Goal: Task Accomplishment & Management: Manage account settings

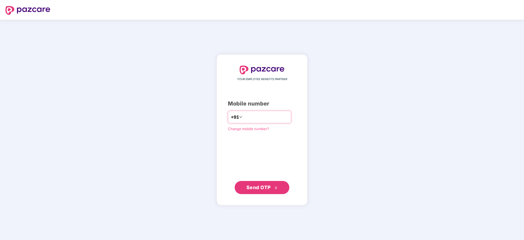
type input "**********"
click at [251, 194] on div "**********" at bounding box center [262, 130] width 91 height 150
click at [252, 188] on span "Send OTP" at bounding box center [259, 187] width 24 height 6
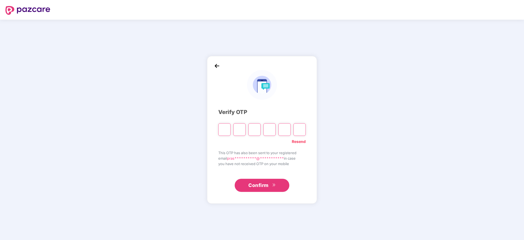
type input "*"
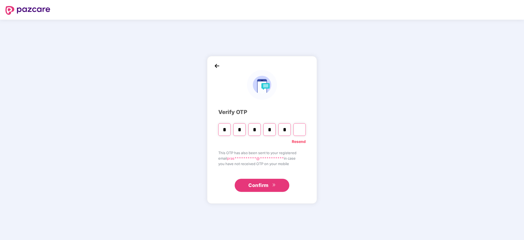
type input "*"
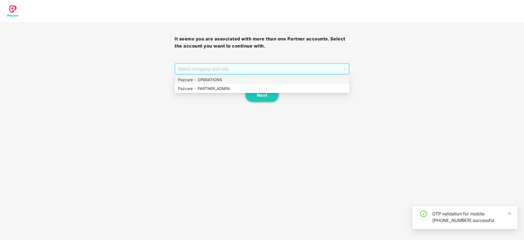
click at [248, 70] on span "Select company and role" at bounding box center [262, 69] width 168 height 10
click at [237, 92] on div "Pazcare - PARTNER_ADMIN" at bounding box center [262, 88] width 175 height 9
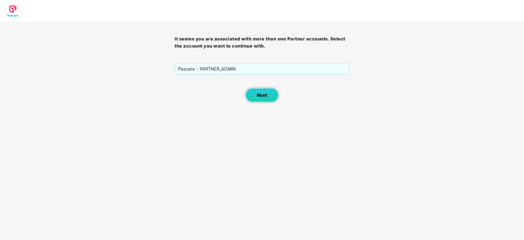
click at [267, 96] on button "Next" at bounding box center [262, 95] width 33 height 14
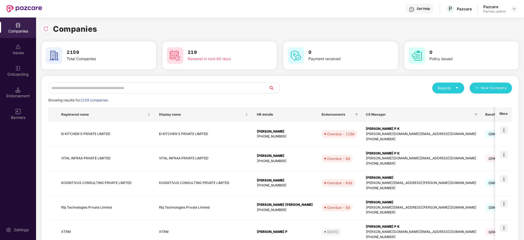
click at [233, 91] on input "text" at bounding box center [158, 88] width 221 height 11
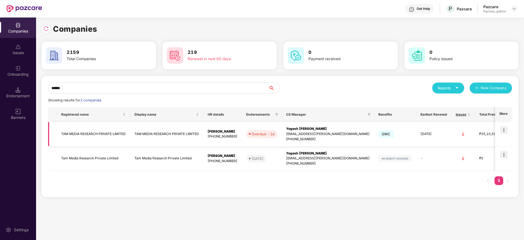
type input "******"
click at [508, 129] on img at bounding box center [504, 130] width 8 height 8
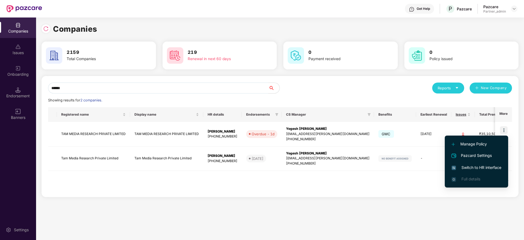
click at [462, 167] on span "Switch to HR interface" at bounding box center [477, 168] width 50 height 6
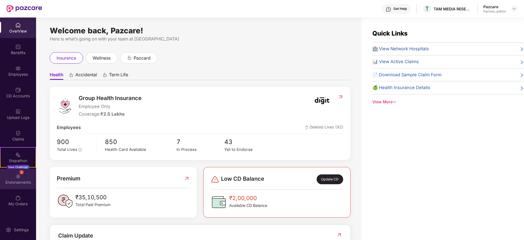
click at [17, 182] on div "Endorsements" at bounding box center [18, 182] width 36 height 5
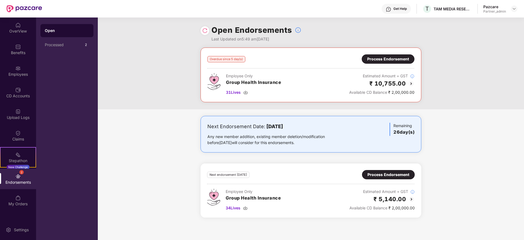
click at [457, 66] on div "Overdue since 5 day(s) Process Endorsement Employee Only Group Health Insurance…" at bounding box center [311, 79] width 427 height 62
click at [19, 90] on img at bounding box center [17, 89] width 5 height 5
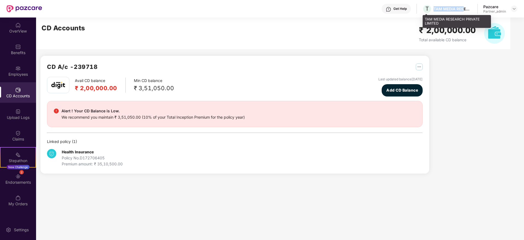
drag, startPoint x: 434, startPoint y: 7, endPoint x: 464, endPoint y: 8, distance: 30.4
click at [464, 8] on div "T TAM MEDIA RESEARCH PRIVATE LIMITED" at bounding box center [447, 9] width 49 height 10
copy div "TAM MEDIA RES"
click at [515, 9] on img at bounding box center [514, 9] width 4 height 4
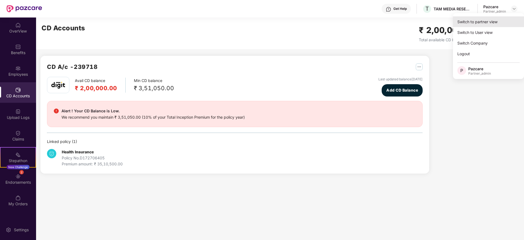
click at [491, 19] on div "Switch to partner view" at bounding box center [488, 21] width 71 height 11
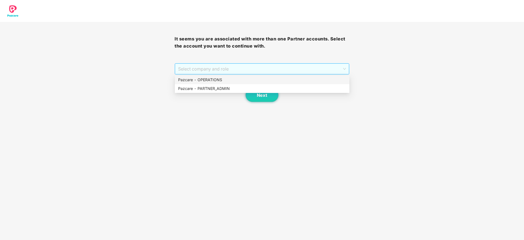
click at [231, 70] on span "Select company and role" at bounding box center [262, 69] width 168 height 10
click at [225, 87] on div "Pazcare - PARTNER_ADMIN" at bounding box center [262, 89] width 168 height 6
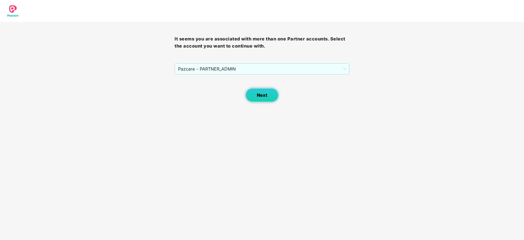
click at [256, 90] on button "Next" at bounding box center [262, 95] width 33 height 14
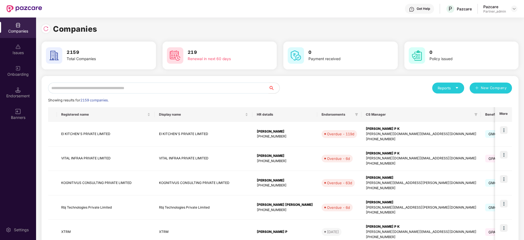
click at [224, 89] on input "text" at bounding box center [158, 88] width 221 height 11
paste input "**********"
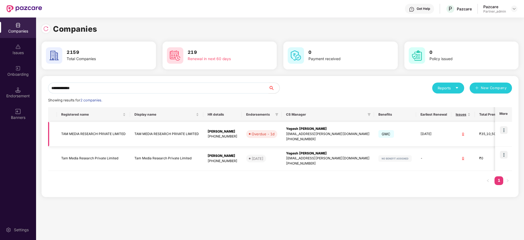
type input "**********"
click at [313, 128] on div "Yogesh [PERSON_NAME]" at bounding box center [328, 128] width 84 height 5
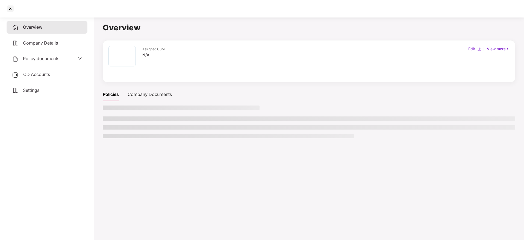
click at [43, 76] on span "CD Accounts" at bounding box center [36, 74] width 27 height 5
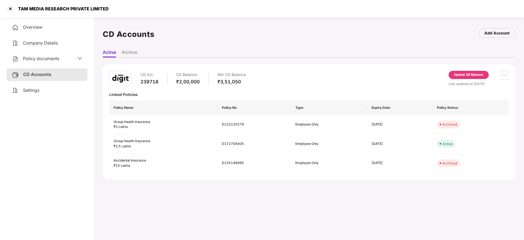
click at [475, 77] on div "Update CD Balance" at bounding box center [468, 74] width 29 height 5
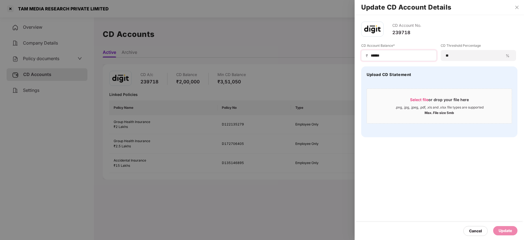
click at [394, 52] on div "₹ ******" at bounding box center [398, 55] width 75 height 11
click at [396, 57] on input "******" at bounding box center [401, 56] width 62 height 6
type input "*"
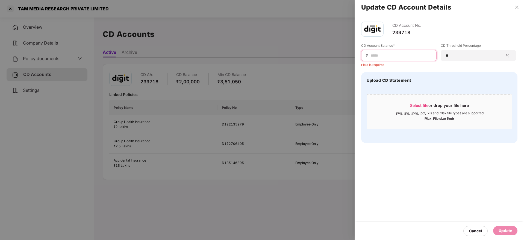
paste input "****"
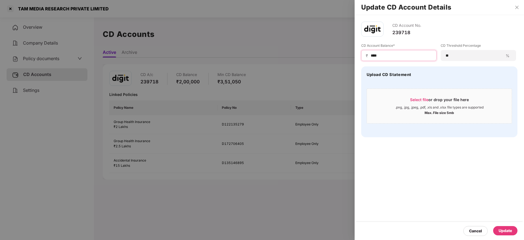
type input "****"
click at [422, 100] on span "Select file" at bounding box center [419, 99] width 18 height 5
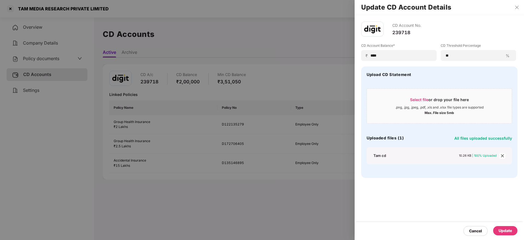
click at [505, 232] on div "Update" at bounding box center [505, 231] width 13 height 6
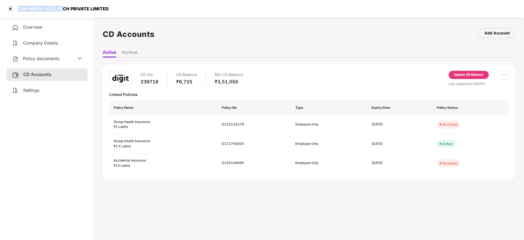
drag, startPoint x: 18, startPoint y: 8, endPoint x: 61, endPoint y: 9, distance: 42.7
click at [61, 9] on div "TAM MEDIA RESEARCH PRIVATE LIMITED" at bounding box center [62, 8] width 94 height 5
copy div "TAM MEDIA RESEAR"
click at [9, 11] on div at bounding box center [10, 8] width 9 height 9
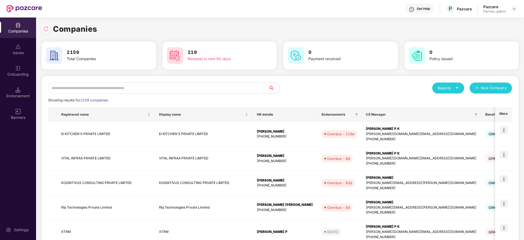
click at [118, 89] on input "text" at bounding box center [158, 88] width 221 height 11
paste input "**********"
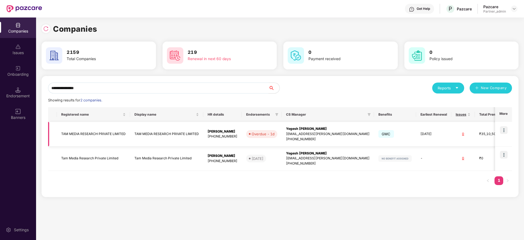
type input "**********"
click at [507, 130] on img at bounding box center [504, 130] width 8 height 8
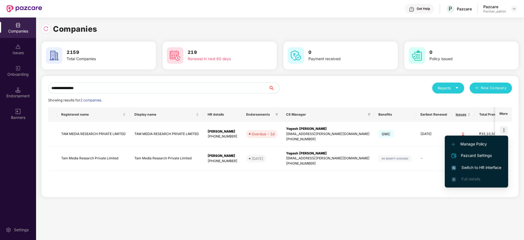
click at [466, 170] on span "Switch to HR interface" at bounding box center [477, 168] width 50 height 6
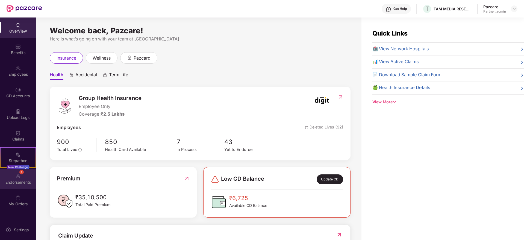
click at [18, 177] on img at bounding box center [17, 176] width 5 height 5
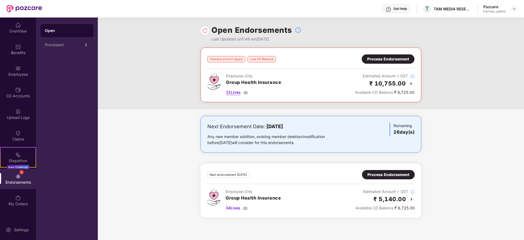
click at [246, 90] on img at bounding box center [246, 92] width 4 height 4
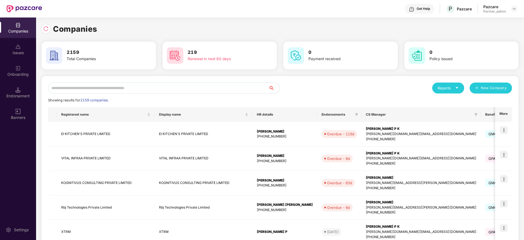
click at [127, 87] on input "text" at bounding box center [158, 88] width 221 height 11
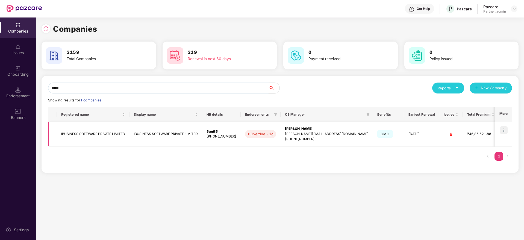
type input "*****"
click at [499, 129] on td at bounding box center [503, 134] width 17 height 25
click at [504, 130] on img at bounding box center [504, 130] width 8 height 8
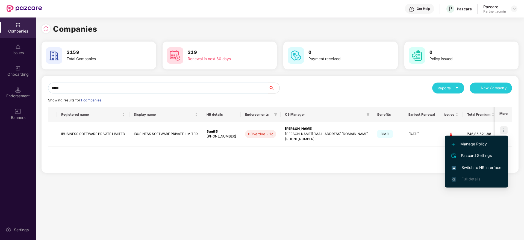
click at [478, 166] on span "Switch to HR interface" at bounding box center [477, 168] width 50 height 6
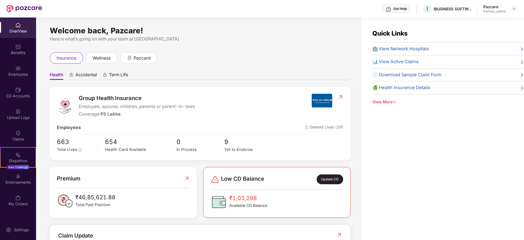
click at [17, 185] on div "Endorsements" at bounding box center [18, 182] width 36 height 5
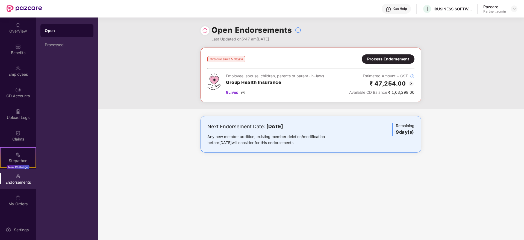
click at [244, 93] on img at bounding box center [243, 92] width 4 height 4
click at [403, 59] on div "Process Endorsement" at bounding box center [388, 59] width 42 height 6
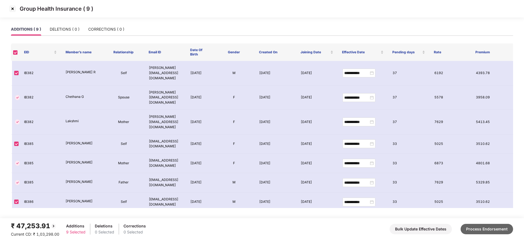
click at [482, 231] on button "Process Endorsement" at bounding box center [487, 229] width 52 height 10
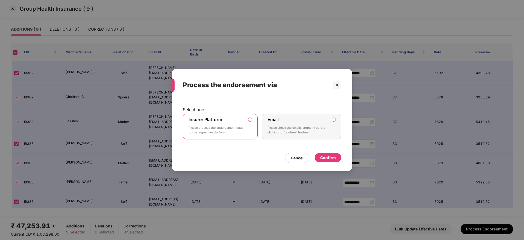
click at [335, 158] on div "Confirm" at bounding box center [328, 158] width 16 height 6
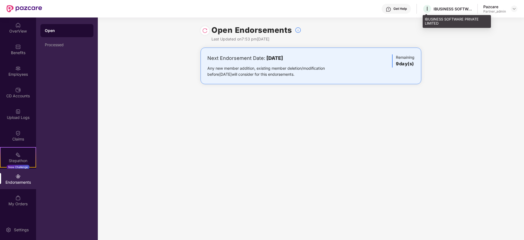
click at [446, 7] on div "IBUSINESS SOFTWARE PRIVATE LIMITED" at bounding box center [453, 8] width 38 height 5
copy div "IBUSINESS"
click at [512, 7] on div at bounding box center [514, 8] width 7 height 7
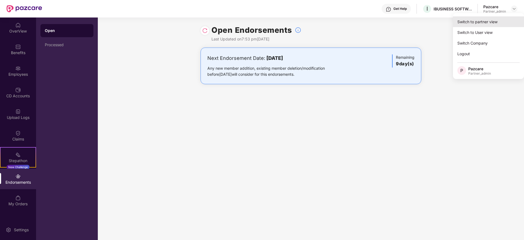
click at [480, 23] on div "Switch to partner view" at bounding box center [488, 21] width 71 height 11
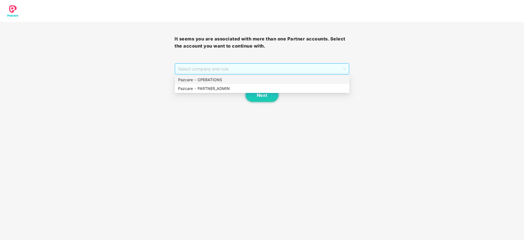
click at [270, 67] on span "Select company and role" at bounding box center [262, 69] width 168 height 10
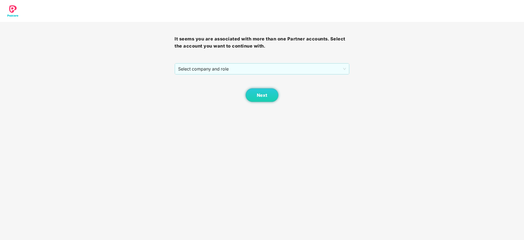
click at [241, 93] on div "Next" at bounding box center [262, 88] width 175 height 27
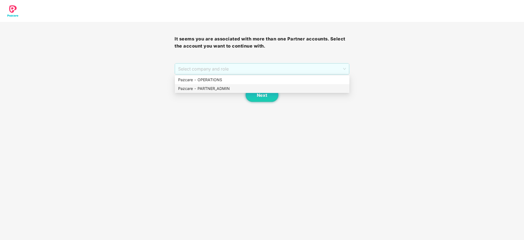
drag, startPoint x: 265, startPoint y: 67, endPoint x: 234, endPoint y: 87, distance: 36.6
click at [234, 87] on body "It seems you are associated with more than one Partner accounts. Select the acc…" at bounding box center [262, 120] width 524 height 240
click at [234, 87] on div "Pazcare - PARTNER_ADMIN" at bounding box center [262, 89] width 168 height 6
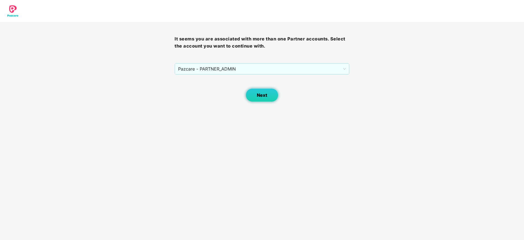
click at [264, 97] on span "Next" at bounding box center [262, 95] width 10 height 5
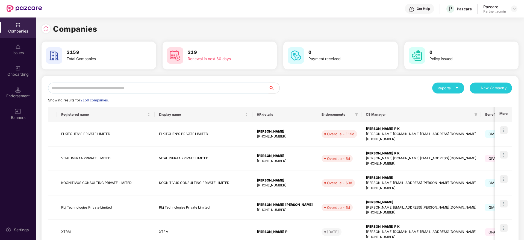
click at [174, 88] on input "text" at bounding box center [158, 88] width 221 height 11
paste input "*********"
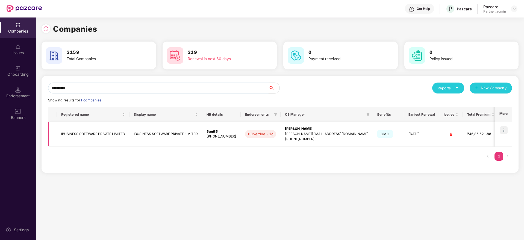
type input "*********"
click at [308, 126] on div "[PERSON_NAME]" at bounding box center [327, 128] width 84 height 5
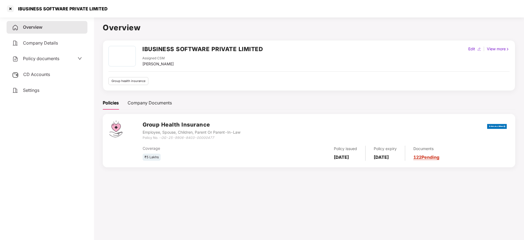
click at [36, 74] on span "CD Accounts" at bounding box center [36, 74] width 27 height 5
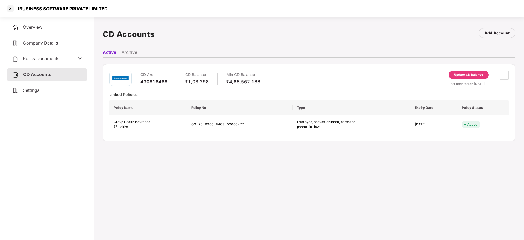
click at [472, 74] on div "Update CD Balance" at bounding box center [468, 74] width 29 height 5
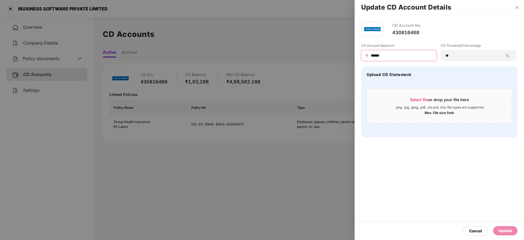
click at [401, 54] on input "******" at bounding box center [401, 56] width 62 height 6
type input "*"
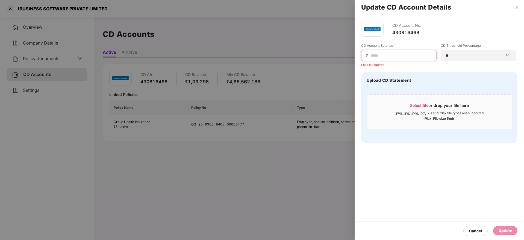
paste input "*********"
type input "*********"
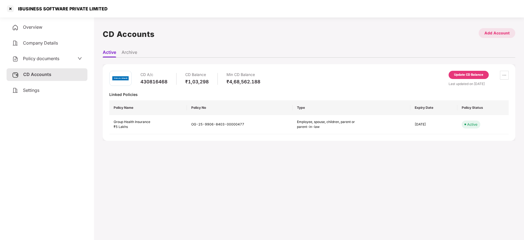
click at [496, 34] on div "Add Account" at bounding box center [497, 33] width 25 height 6
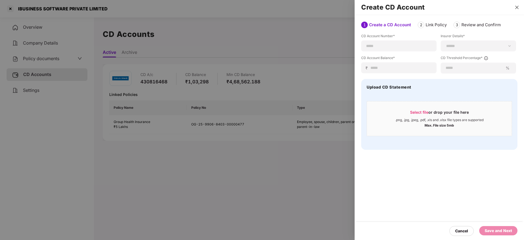
click at [517, 9] on icon "close" at bounding box center [517, 7] width 4 height 4
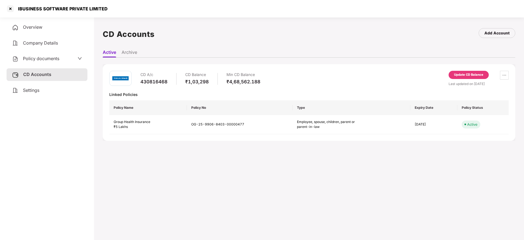
click at [34, 93] on span "Settings" at bounding box center [31, 89] width 16 height 5
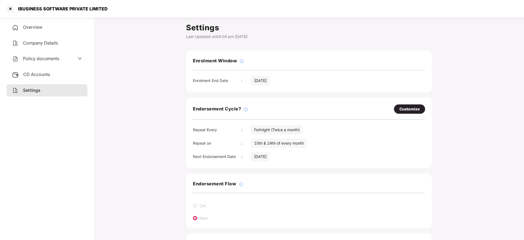
click at [39, 75] on span "CD Accounts" at bounding box center [36, 74] width 27 height 5
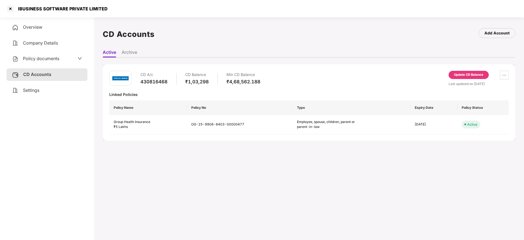
click at [472, 74] on div "Update CD Balance" at bounding box center [468, 74] width 29 height 5
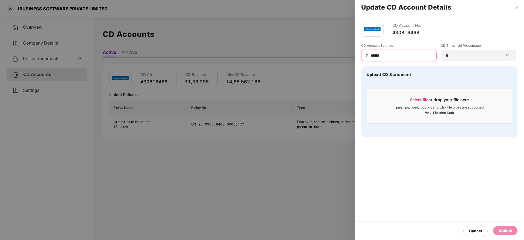
click at [402, 55] on input "******" at bounding box center [401, 56] width 62 height 6
type input "*"
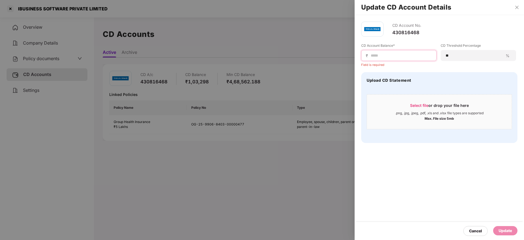
paste input "******"
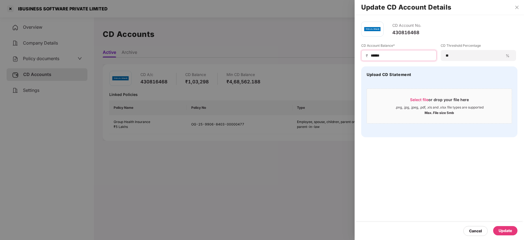
type input "******"
click at [422, 101] on span "Select file" at bounding box center [419, 99] width 18 height 5
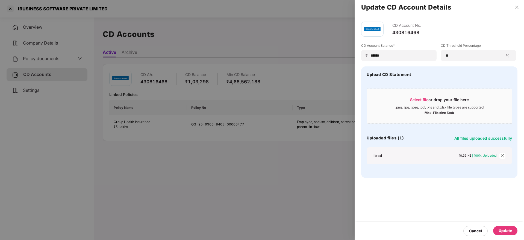
click at [508, 228] on div "Update" at bounding box center [505, 231] width 13 height 6
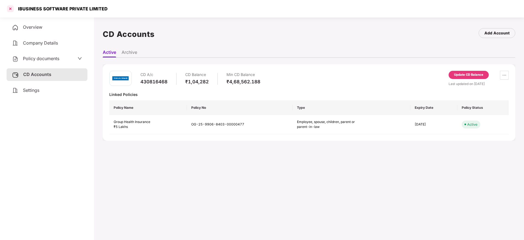
click at [10, 8] on div at bounding box center [10, 8] width 9 height 9
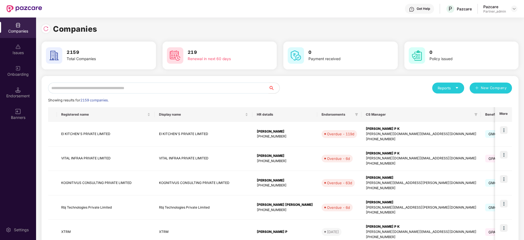
click at [152, 90] on input "text" at bounding box center [158, 88] width 221 height 11
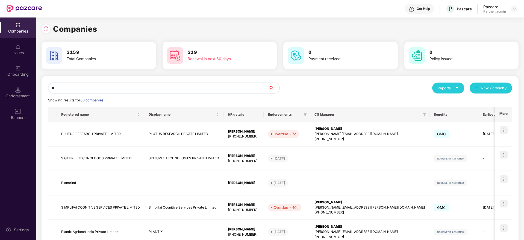
type input "*"
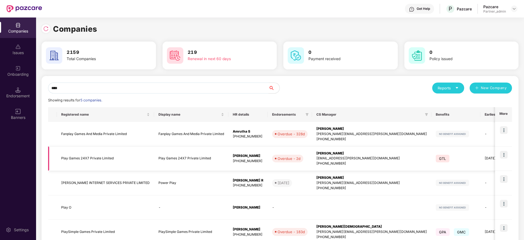
type input "****"
click at [234, 154] on div "[PERSON_NAME]" at bounding box center [248, 155] width 31 height 5
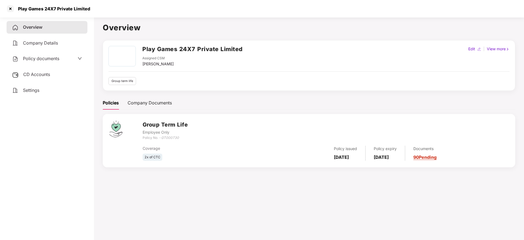
click at [43, 74] on span "CD Accounts" at bounding box center [36, 74] width 27 height 5
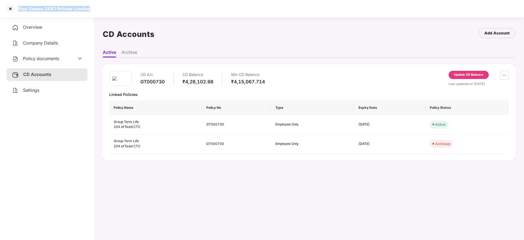
drag, startPoint x: 19, startPoint y: 9, endPoint x: 117, endPoint y: 7, distance: 98.4
click at [117, 7] on div "Play Games 24X7 Private Limited" at bounding box center [262, 8] width 524 height 17
copy div "Play Games 24X7 Private Limited"
click at [12, 12] on div at bounding box center [10, 8] width 9 height 9
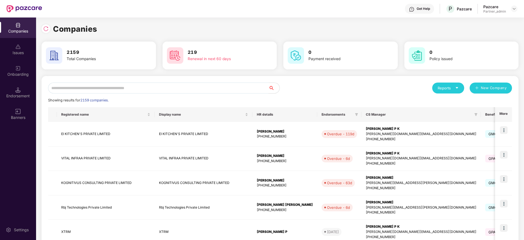
paste input "**********"
click at [112, 84] on input "text" at bounding box center [158, 88] width 221 height 11
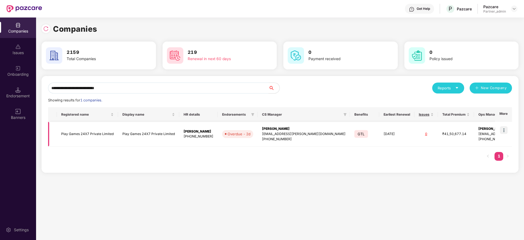
type input "**********"
click at [504, 130] on img at bounding box center [504, 130] width 8 height 8
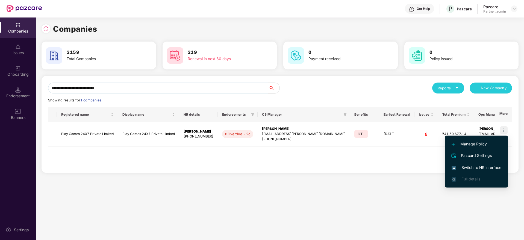
click at [466, 167] on span "Switch to HR interface" at bounding box center [477, 168] width 50 height 6
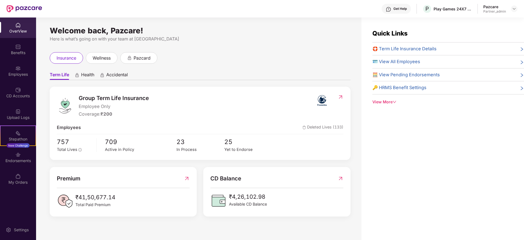
click at [21, 160] on div "Endorsements" at bounding box center [18, 160] width 36 height 5
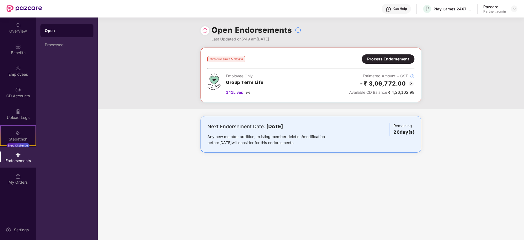
click at [382, 57] on div "Process Endorsement" at bounding box center [388, 59] width 42 height 6
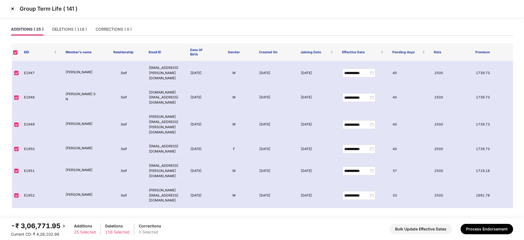
click at [13, 8] on img at bounding box center [12, 8] width 9 height 9
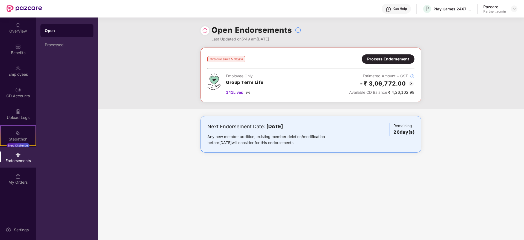
click at [249, 93] on img at bounding box center [248, 92] width 4 height 4
click at [383, 63] on div "Process Endorsement" at bounding box center [388, 58] width 53 height 9
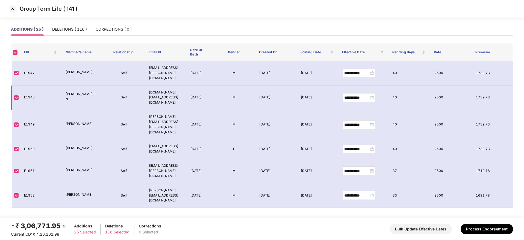
scroll to position [349, 0]
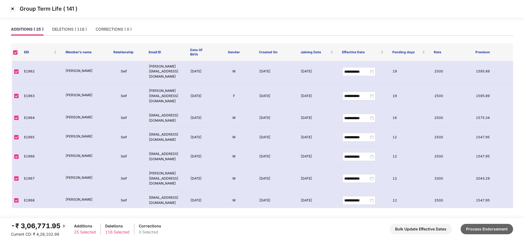
click at [487, 230] on button "Process Endorsement" at bounding box center [487, 229] width 52 height 10
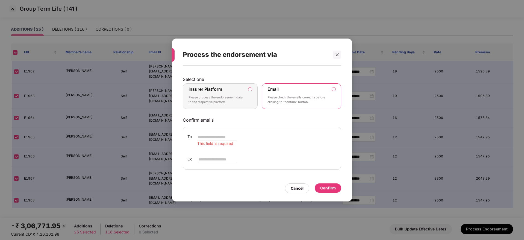
click at [247, 88] on label "Insurer Platform Please process the endorsement data to the respective platform" at bounding box center [220, 96] width 75 height 26
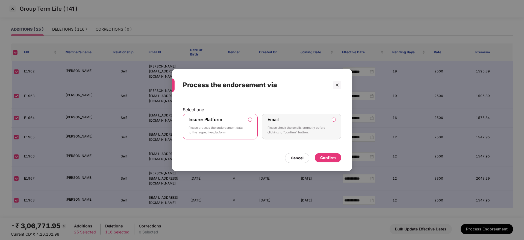
click at [334, 159] on div "Confirm" at bounding box center [328, 158] width 16 height 6
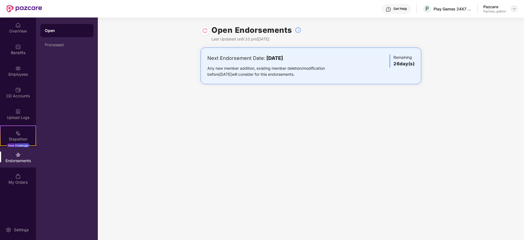
click at [515, 9] on img at bounding box center [514, 9] width 4 height 4
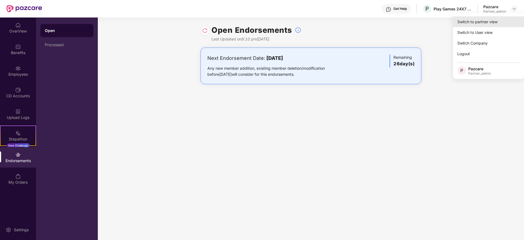
click at [492, 17] on div "Switch to partner view" at bounding box center [488, 21] width 71 height 11
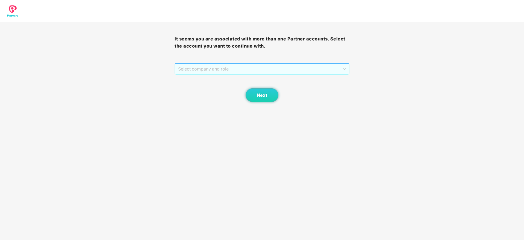
click at [240, 67] on span "Select company and role" at bounding box center [262, 69] width 168 height 10
click at [229, 89] on div "Pazcare - PARTNER_ADMIN" at bounding box center [262, 89] width 168 height 6
click at [261, 95] on span "Next" at bounding box center [262, 95] width 10 height 5
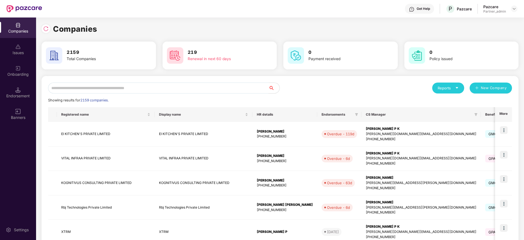
click at [165, 87] on input "text" at bounding box center [158, 88] width 221 height 11
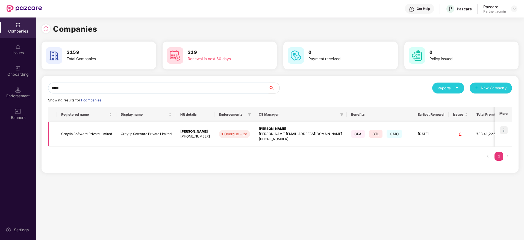
type input "*****"
click at [508, 127] on img at bounding box center [504, 130] width 8 height 8
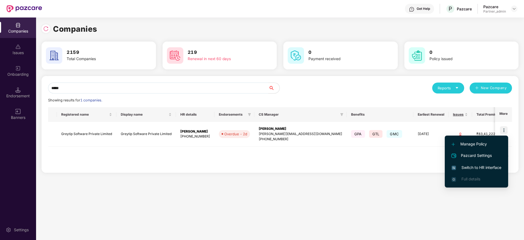
click at [474, 164] on li "Switch to HR interface" at bounding box center [476, 167] width 63 height 11
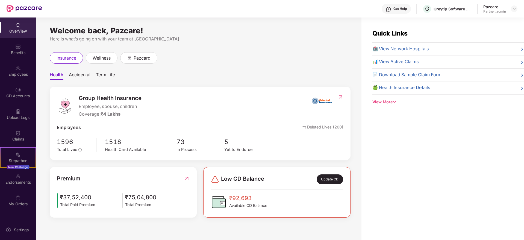
click at [26, 181] on div "Endorsements" at bounding box center [18, 182] width 36 height 5
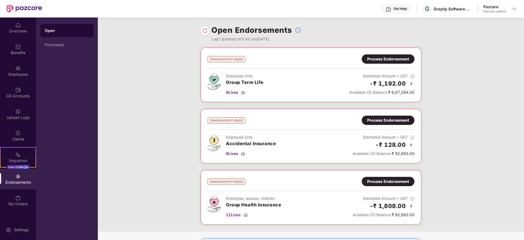
click at [375, 57] on div "Process Endorsement" at bounding box center [388, 59] width 42 height 6
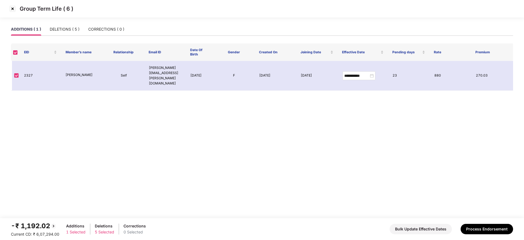
click at [13, 9] on img at bounding box center [12, 8] width 9 height 9
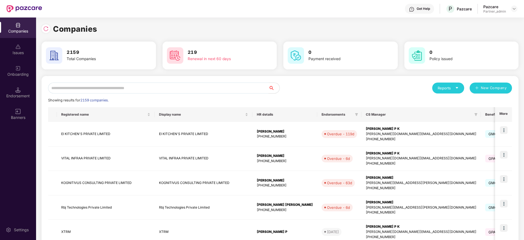
click at [95, 87] on input "text" at bounding box center [158, 88] width 221 height 11
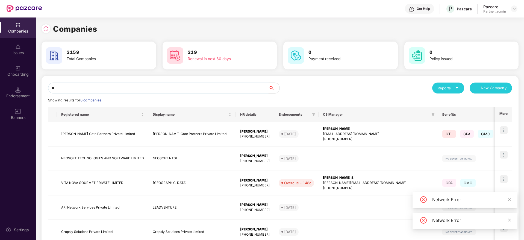
type input "*"
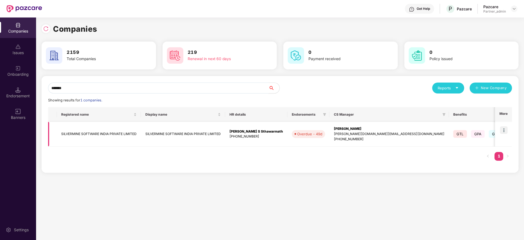
type input "*******"
click at [506, 130] on img at bounding box center [504, 130] width 8 height 8
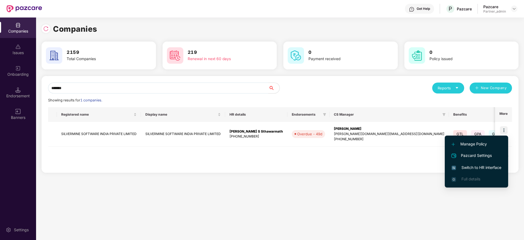
click at [469, 165] on span "Switch to HR interface" at bounding box center [477, 168] width 50 height 6
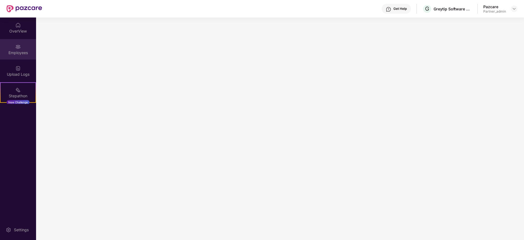
click at [16, 54] on div "Employees" at bounding box center [18, 52] width 36 height 5
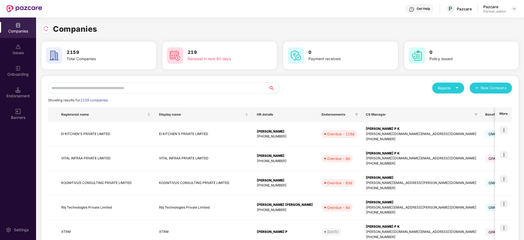
click at [101, 87] on input "text" at bounding box center [158, 88] width 221 height 11
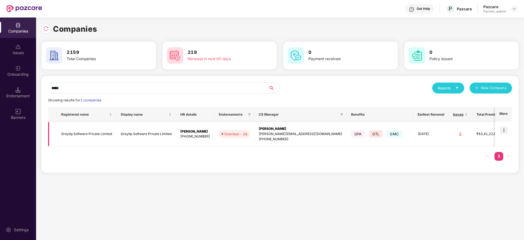
type input "*****"
click at [506, 132] on img at bounding box center [504, 130] width 8 height 8
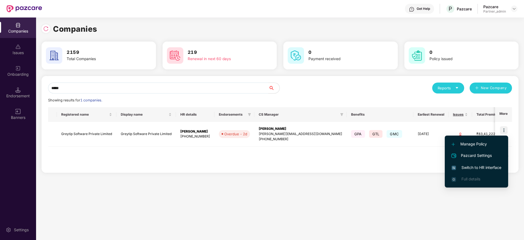
click at [475, 167] on span "Switch to HR interface" at bounding box center [477, 168] width 50 height 6
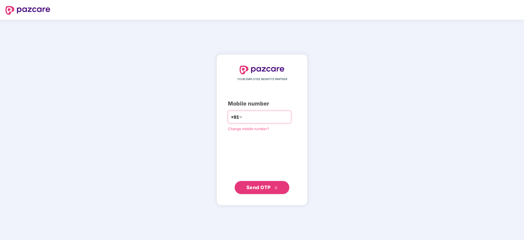
click at [261, 118] on input "number" at bounding box center [266, 117] width 45 height 9
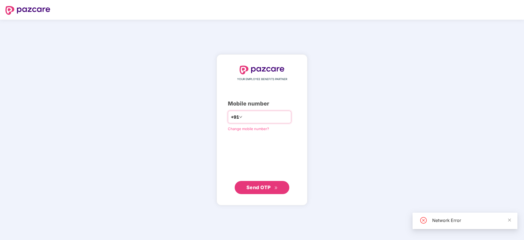
type input "**********"
click at [255, 186] on span "Send OTP" at bounding box center [259, 187] width 24 height 6
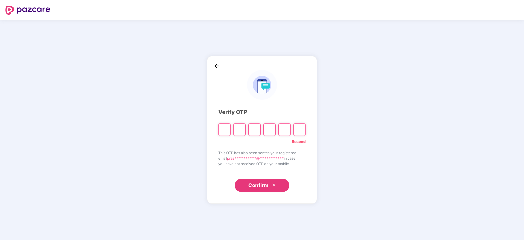
type input "*"
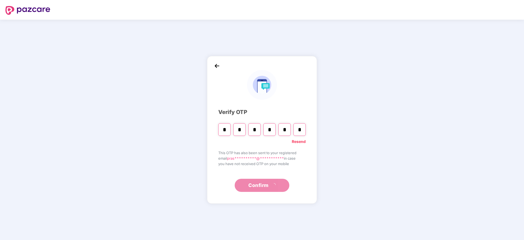
type input "*"
click at [258, 188] on span "Confirm" at bounding box center [259, 186] width 20 height 8
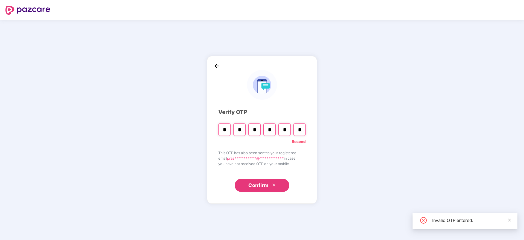
click at [258, 188] on span "Confirm" at bounding box center [259, 186] width 20 height 8
click at [298, 142] on link "Resend" at bounding box center [299, 142] width 14 height 6
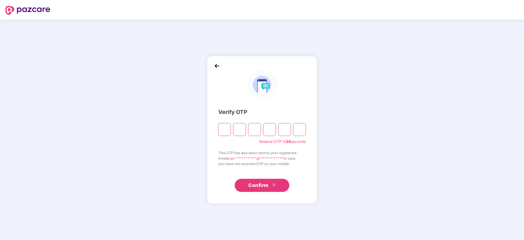
click at [224, 128] on input "Please enter verification code. Digit 1" at bounding box center [224, 129] width 12 height 13
type input "*"
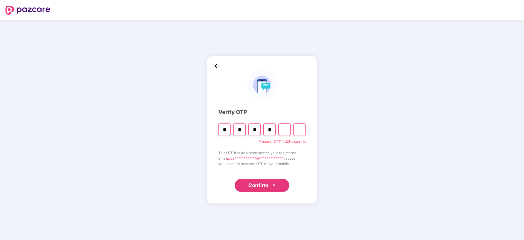
type input "*"
click at [257, 188] on span "Confirm" at bounding box center [259, 186] width 20 height 8
click at [299, 140] on link "Resend" at bounding box center [299, 142] width 14 height 6
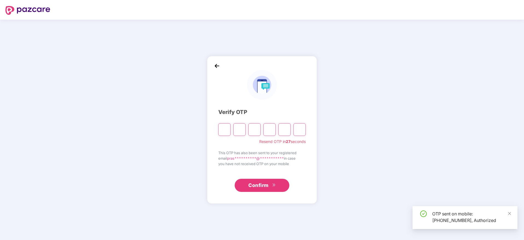
click at [221, 129] on input "Please enter verification code. Digit 1" at bounding box center [224, 129] width 12 height 13
type input "*"
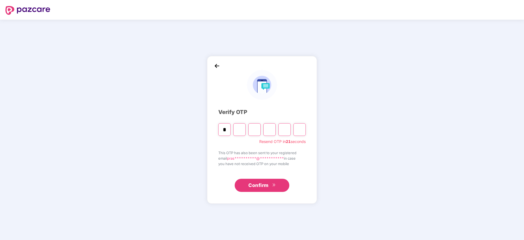
type input "*"
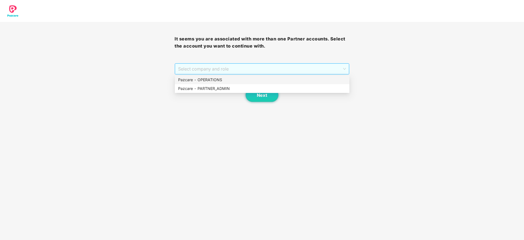
click at [240, 73] on span "Select company and role" at bounding box center [262, 69] width 168 height 10
click at [219, 88] on div "Pazcare - PARTNER_ADMIN" at bounding box center [262, 89] width 168 height 6
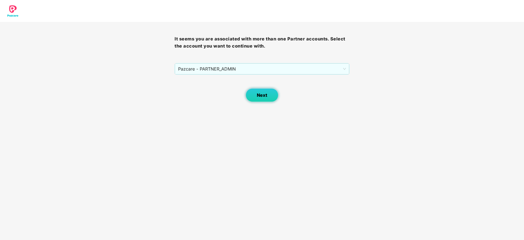
click at [260, 95] on span "Next" at bounding box center [262, 95] width 10 height 5
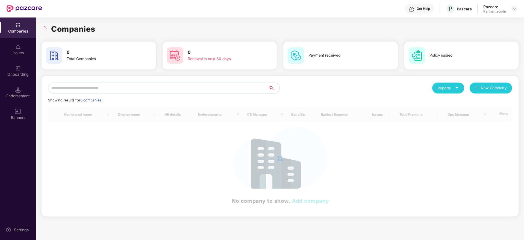
click at [243, 90] on input "text" at bounding box center [158, 88] width 221 height 11
type input "*"
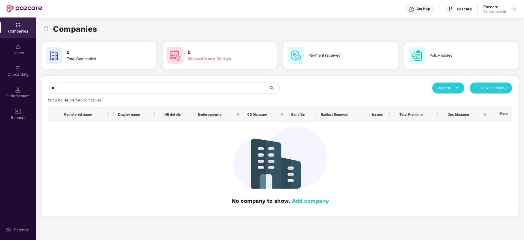
type input "*"
click at [89, 88] on input "text" at bounding box center [158, 88] width 221 height 11
type input "*"
click at [157, 85] on input "text" at bounding box center [158, 88] width 221 height 11
click at [14, 74] on div "Onboarding" at bounding box center [18, 74] width 36 height 5
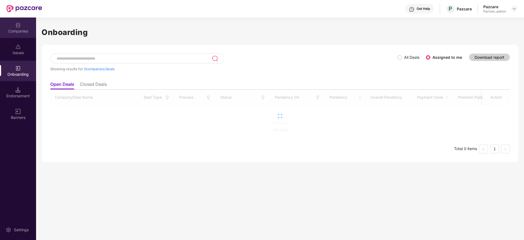
click at [21, 27] on div "Companies" at bounding box center [18, 27] width 36 height 21
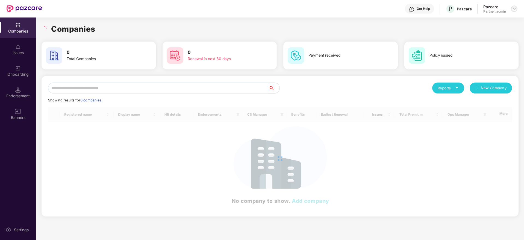
click at [517, 9] on div at bounding box center [514, 8] width 7 height 7
click at [487, 34] on div "Switch Partner" at bounding box center [489, 32] width 71 height 11
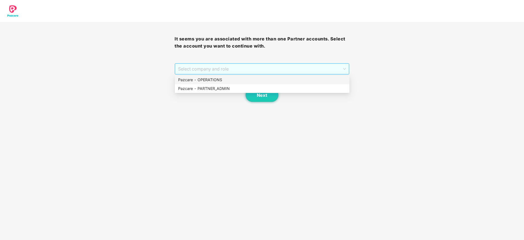
click at [254, 70] on span "Select company and role" at bounding box center [262, 69] width 168 height 10
click at [226, 83] on div "Pazcare - OPERATIONS" at bounding box center [262, 80] width 168 height 6
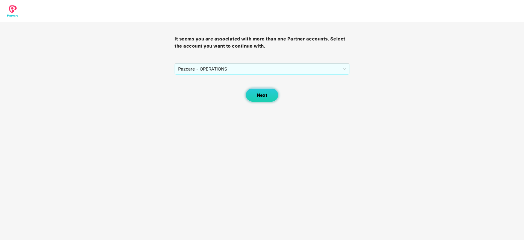
click at [276, 99] on button "Next" at bounding box center [262, 95] width 33 height 14
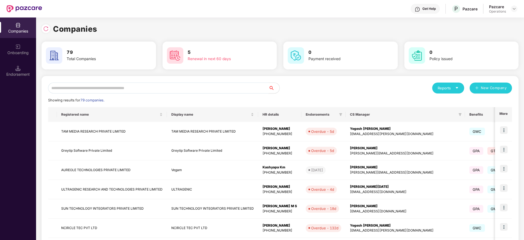
click at [174, 89] on input "text" at bounding box center [158, 88] width 221 height 11
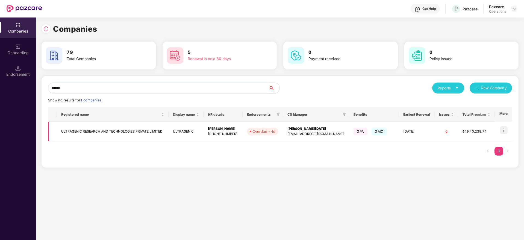
type input "******"
click at [505, 132] on img at bounding box center [504, 130] width 8 height 8
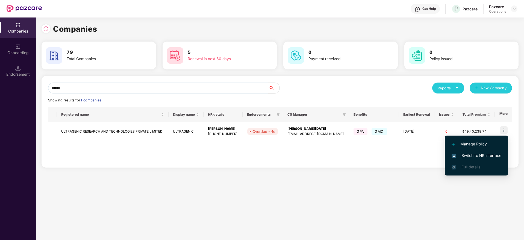
click at [469, 154] on span "Switch to HR interface" at bounding box center [477, 156] width 50 height 6
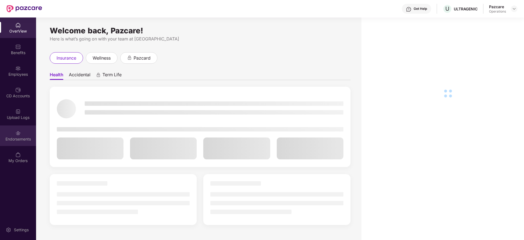
click at [16, 142] on div "Endorsements" at bounding box center [18, 136] width 36 height 21
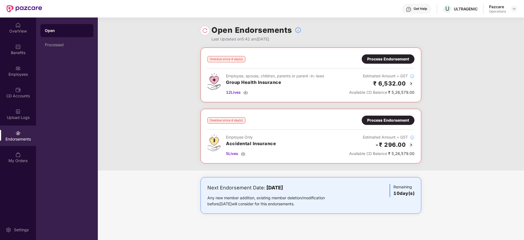
click at [384, 56] on div "Process Endorsement" at bounding box center [388, 58] width 53 height 9
click at [247, 92] on img at bounding box center [246, 92] width 4 height 4
click at [246, 92] on img at bounding box center [246, 92] width 4 height 4
click at [237, 92] on span "12 Lives" at bounding box center [233, 92] width 15 height 6
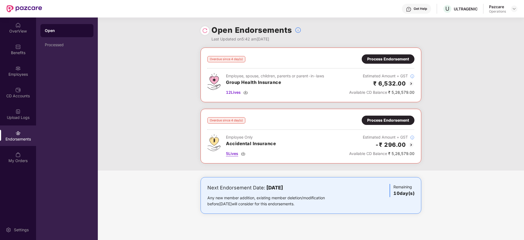
click at [240, 151] on div "5 Lives" at bounding box center [251, 154] width 50 height 6
click at [389, 56] on div "Process Endorsement" at bounding box center [388, 59] width 42 height 6
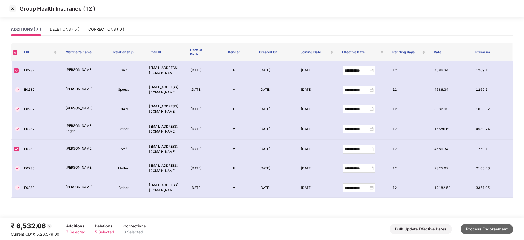
click at [484, 232] on button "Process Endorsement" at bounding box center [487, 229] width 52 height 10
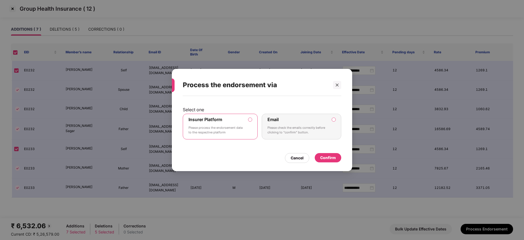
click at [336, 156] on div "Confirm" at bounding box center [328, 158] width 16 height 6
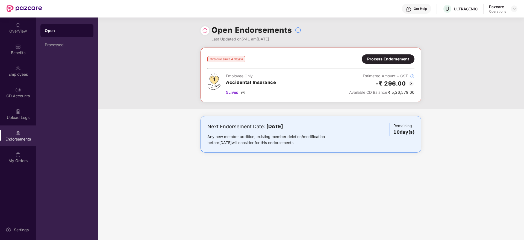
click at [370, 62] on div "Process Endorsement" at bounding box center [388, 58] width 53 height 9
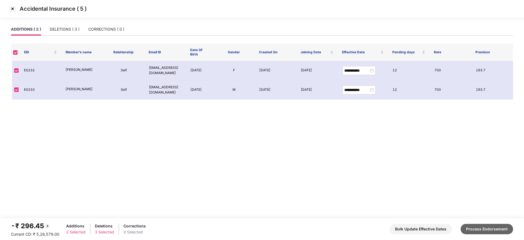
click at [492, 224] on button "Process Endorsement" at bounding box center [487, 229] width 52 height 10
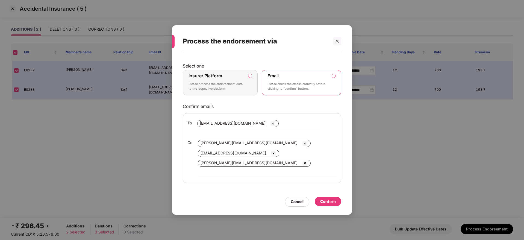
click at [257, 83] on label "Insurer Platform Please process the endorsement data to the respective platform" at bounding box center [220, 83] width 75 height 26
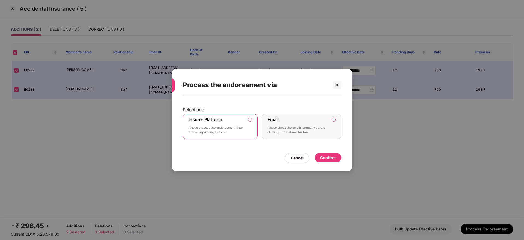
click at [324, 155] on div "Confirm" at bounding box center [328, 158] width 16 height 6
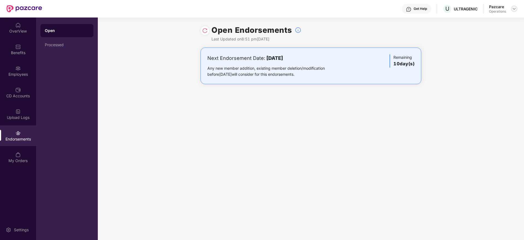
click at [516, 6] on div at bounding box center [514, 8] width 7 height 7
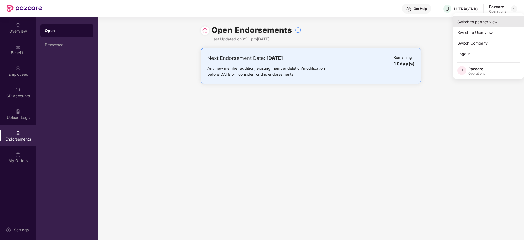
click at [497, 17] on div "Switch to partner view" at bounding box center [488, 21] width 71 height 11
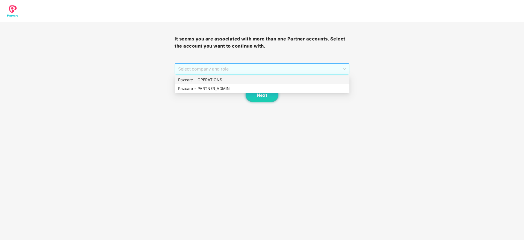
click at [238, 65] on span "Select company and role" at bounding box center [262, 69] width 168 height 10
drag, startPoint x: 229, startPoint y: 89, endPoint x: 265, endPoint y: 96, distance: 36.7
click at [265, 96] on body "It seems you are associated with more than one Partner accounts. Select the acc…" at bounding box center [262, 120] width 524 height 240
click at [251, 88] on div "Pazcare - PARTNER_ADMIN" at bounding box center [262, 89] width 168 height 6
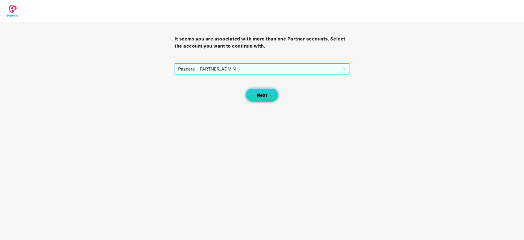
click at [267, 93] on span "Next" at bounding box center [262, 95] width 10 height 5
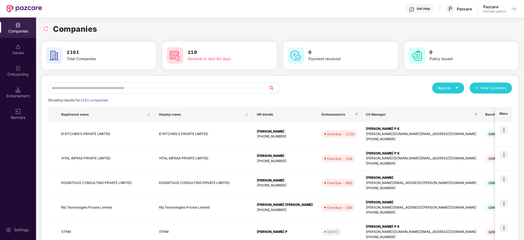
click at [181, 90] on input "text" at bounding box center [158, 88] width 221 height 11
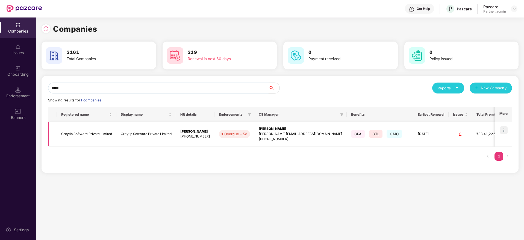
type input "*****"
click at [506, 129] on img at bounding box center [504, 130] width 8 height 8
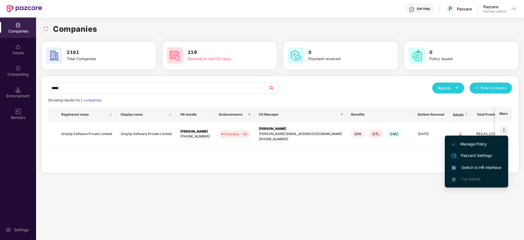
click at [480, 167] on span "Switch to HR interface" at bounding box center [477, 168] width 50 height 6
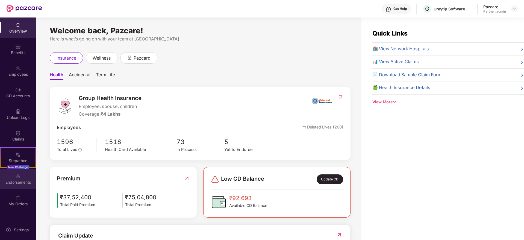
click at [22, 182] on div "Endorsements" at bounding box center [18, 182] width 36 height 5
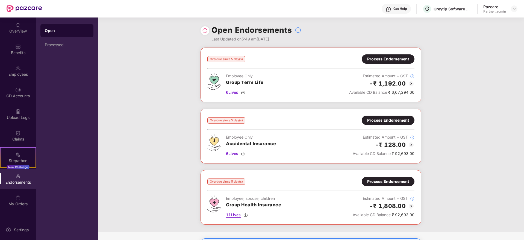
click at [246, 214] on img at bounding box center [246, 215] width 4 height 4
click at [243, 154] on img at bounding box center [243, 153] width 4 height 4
click at [240, 153] on div "6 Lives" at bounding box center [251, 154] width 50 height 6
click at [241, 92] on div "6 Lives" at bounding box center [245, 92] width 38 height 6
click at [396, 57] on div "Process Endorsement" at bounding box center [388, 59] width 42 height 6
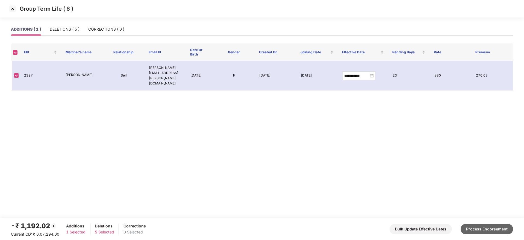
click at [480, 227] on button "Process Endorsement" at bounding box center [487, 229] width 52 height 10
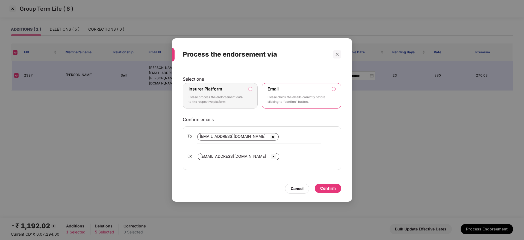
click at [242, 92] on div "Insurer Platform Please process the endorsement data to the respective platform" at bounding box center [217, 96] width 56 height 20
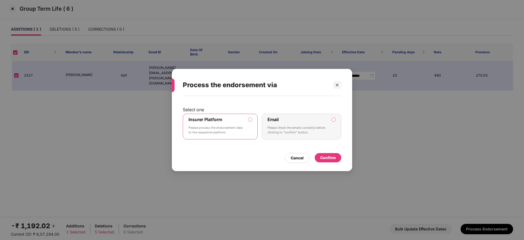
click at [331, 157] on div "Confirm" at bounding box center [328, 158] width 16 height 6
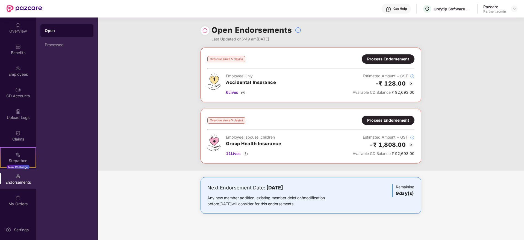
click at [366, 122] on div "Process Endorsement" at bounding box center [388, 120] width 53 height 9
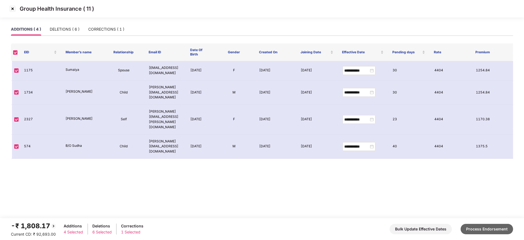
click at [506, 231] on button "Process Endorsement" at bounding box center [487, 229] width 52 height 10
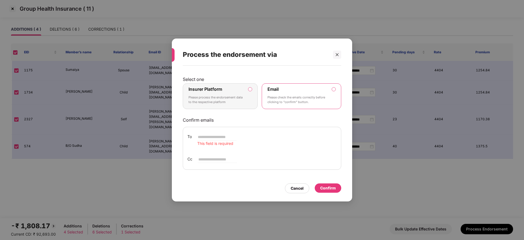
click at [234, 88] on div "Insurer Platform Please process the endorsement data to the respective platform" at bounding box center [217, 96] width 56 height 20
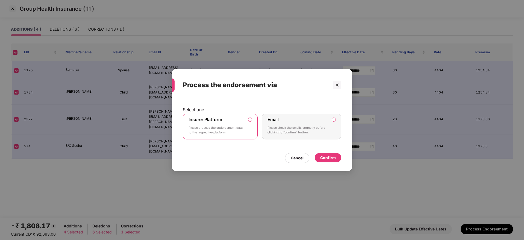
click at [331, 160] on div "Confirm" at bounding box center [328, 158] width 16 height 6
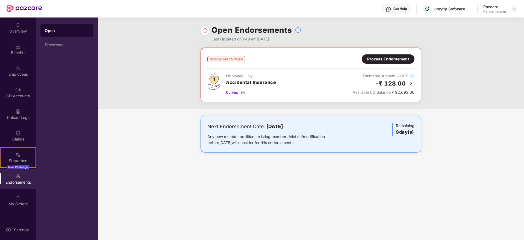
click at [386, 57] on div "Process Endorsement" at bounding box center [388, 59] width 42 height 6
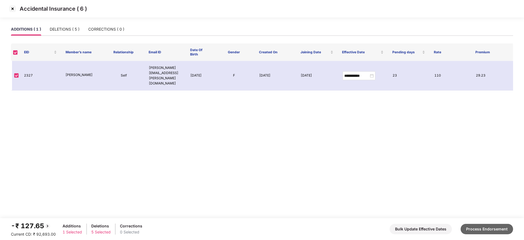
click at [496, 233] on button "Process Endorsement" at bounding box center [487, 229] width 52 height 10
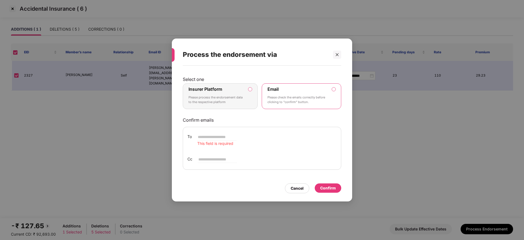
click at [234, 97] on p "Please process the endorsement data to the respective platform" at bounding box center [217, 100] width 56 height 10
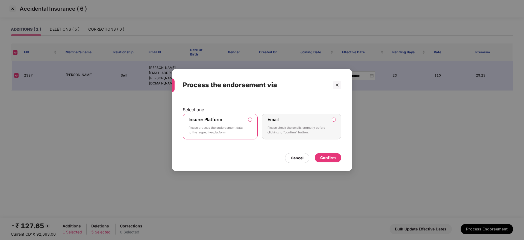
click at [333, 158] on div "Confirm" at bounding box center [328, 158] width 16 height 6
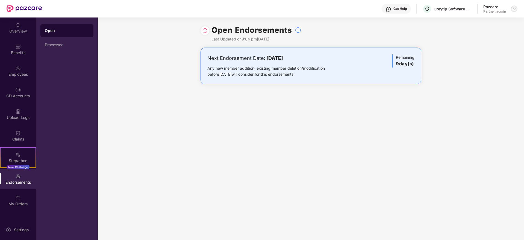
click at [517, 8] on div at bounding box center [514, 8] width 7 height 7
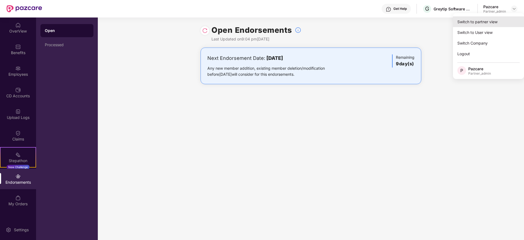
click at [494, 21] on div "Switch to partner view" at bounding box center [488, 21] width 71 height 11
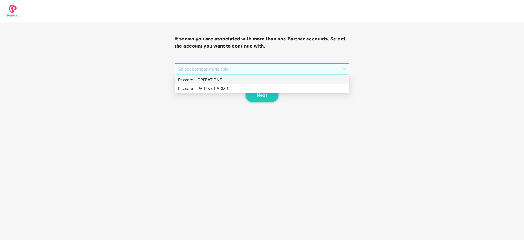
click at [249, 66] on span "Select company and role" at bounding box center [262, 69] width 168 height 10
drag, startPoint x: 224, startPoint y: 86, endPoint x: 255, endPoint y: 88, distance: 30.5
click at [255, 88] on div "Pazcare - PARTNER_ADMIN" at bounding box center [262, 89] width 168 height 6
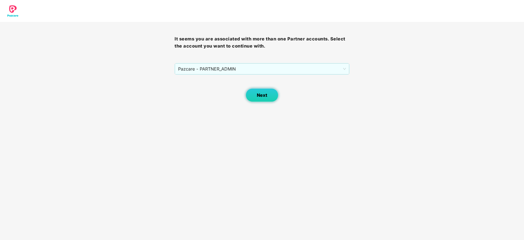
click at [255, 88] on button "Next" at bounding box center [262, 95] width 33 height 14
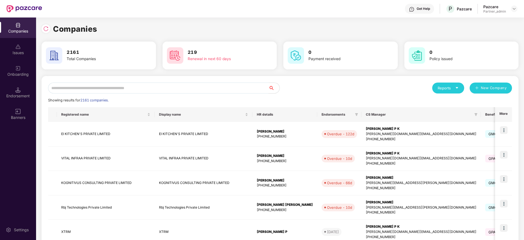
click at [252, 88] on input "text" at bounding box center [158, 88] width 221 height 11
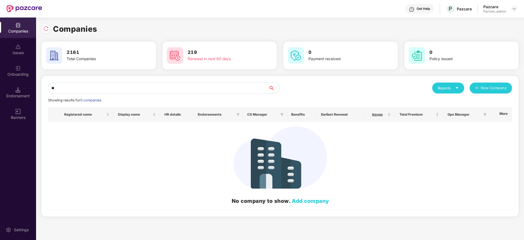
type input "*"
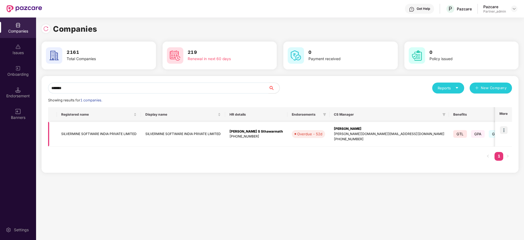
type input "*******"
click at [506, 133] on img at bounding box center [504, 130] width 8 height 8
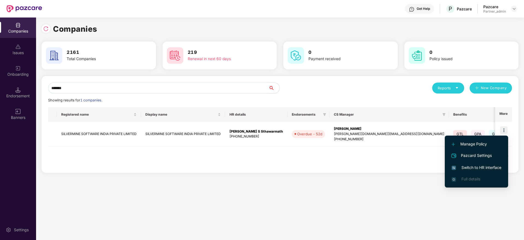
click at [482, 167] on span "Switch to HR interface" at bounding box center [477, 168] width 50 height 6
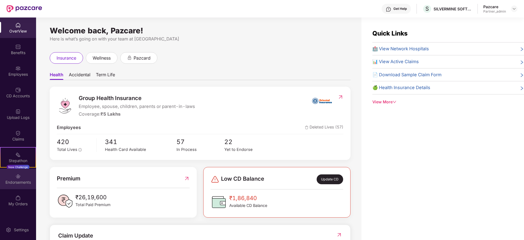
click at [11, 182] on div "Endorsements" at bounding box center [18, 182] width 36 height 5
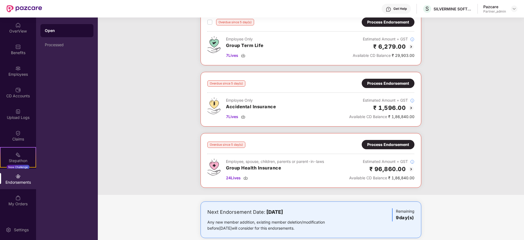
scroll to position [101, 0]
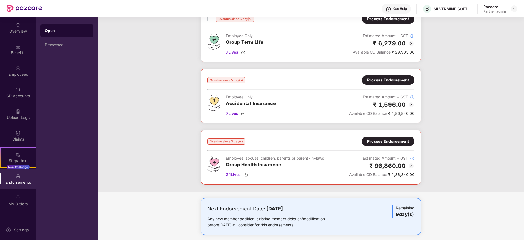
click at [248, 174] on img at bounding box center [246, 175] width 4 height 4
click at [243, 115] on img at bounding box center [243, 113] width 4 height 4
click at [238, 52] on span "7 Lives" at bounding box center [232, 52] width 12 height 6
click at [387, 139] on div "Process Endorsement" at bounding box center [388, 141] width 42 height 6
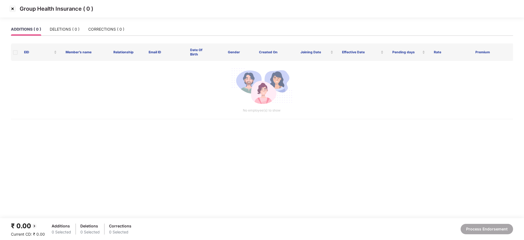
click at [14, 8] on img at bounding box center [12, 8] width 9 height 9
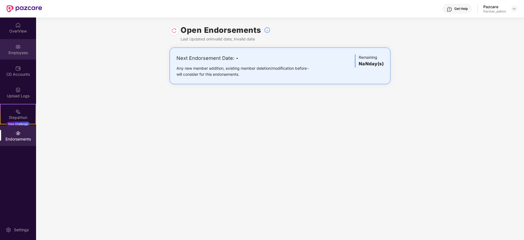
click at [20, 45] on img at bounding box center [17, 46] width 5 height 5
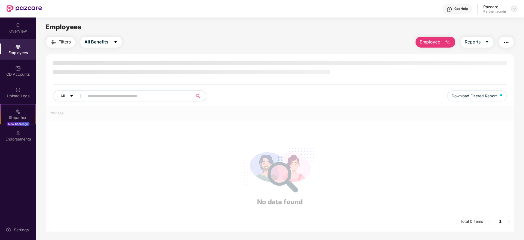
click at [513, 8] on img at bounding box center [514, 9] width 4 height 4
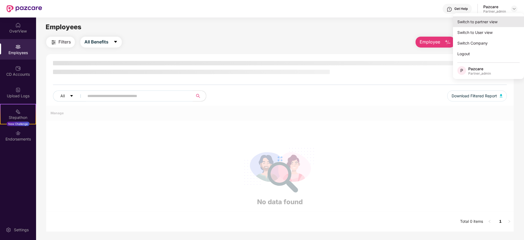
click at [481, 18] on div "Switch to partner view" at bounding box center [488, 21] width 71 height 11
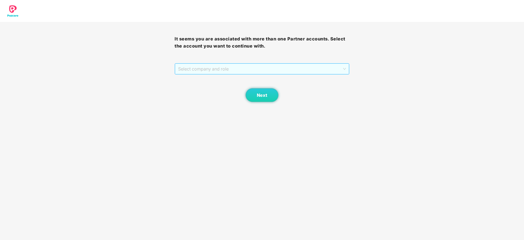
click at [245, 68] on span "Select company and role" at bounding box center [262, 69] width 168 height 10
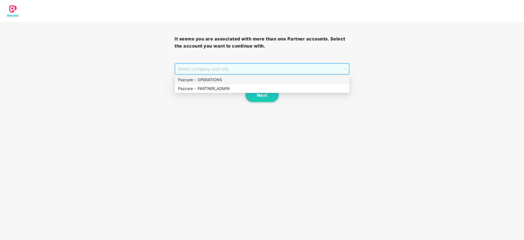
click at [212, 79] on div "Pazcare - OPERATIONS" at bounding box center [262, 80] width 168 height 6
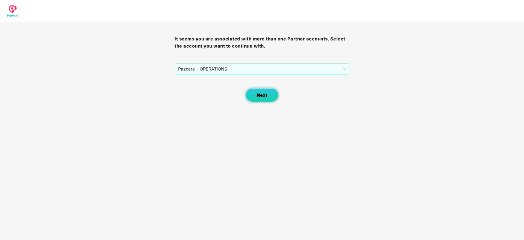
click at [264, 97] on span "Next" at bounding box center [262, 95] width 10 height 5
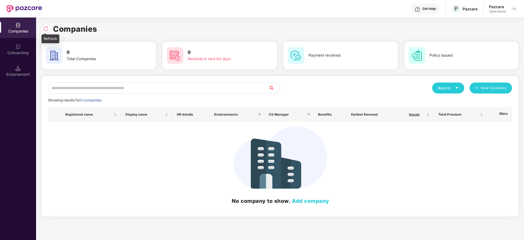
click at [46, 30] on img at bounding box center [45, 28] width 5 height 5
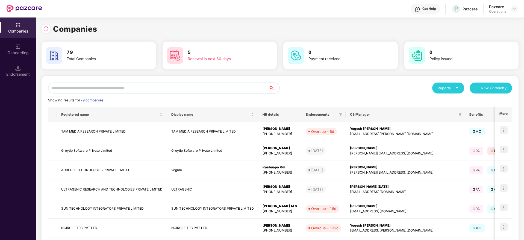
click at [78, 91] on input "text" at bounding box center [158, 88] width 221 height 11
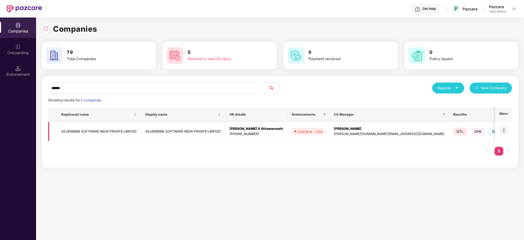
type input "******"
click at [506, 130] on img at bounding box center [504, 130] width 8 height 8
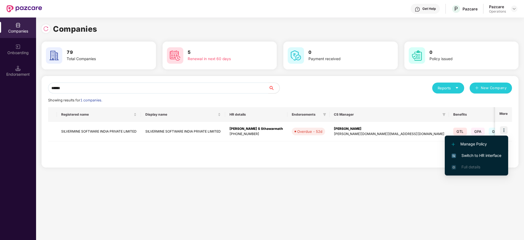
click at [479, 152] on li "Switch to HR interface" at bounding box center [476, 155] width 63 height 11
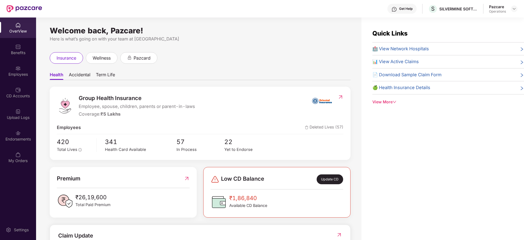
click at [14, 138] on div "Endorsements" at bounding box center [18, 138] width 36 height 5
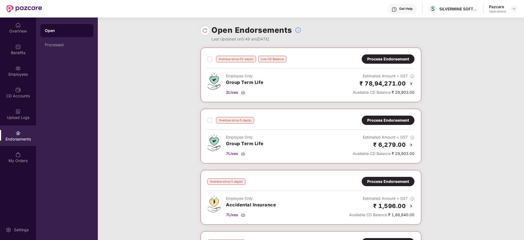
click at [384, 56] on div "Process Endorsement" at bounding box center [388, 58] width 53 height 9
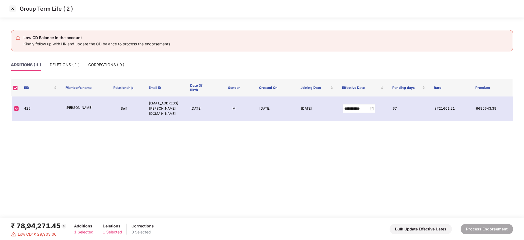
click at [12, 6] on img at bounding box center [12, 8] width 9 height 9
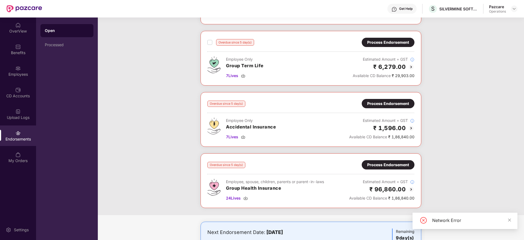
scroll to position [79, 0]
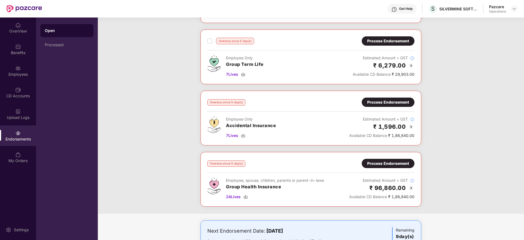
click at [387, 43] on div "Process Endorsement" at bounding box center [388, 41] width 42 height 6
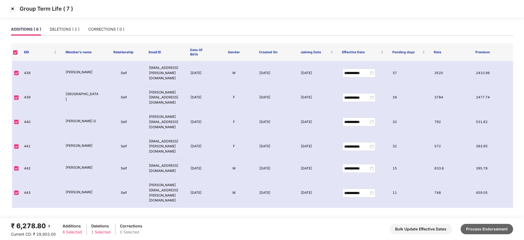
click at [491, 227] on button "Process Endorsement" at bounding box center [487, 229] width 52 height 10
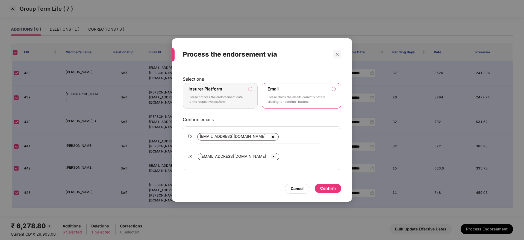
click at [245, 93] on label "Insurer Platform Please process the endorsement data to the respective platform" at bounding box center [220, 96] width 75 height 26
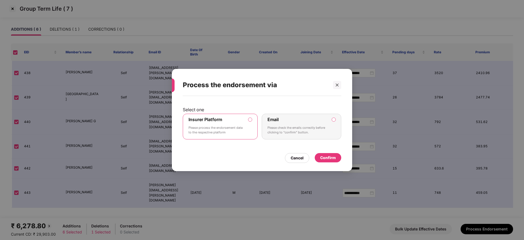
click at [332, 157] on div "Confirm" at bounding box center [328, 158] width 16 height 6
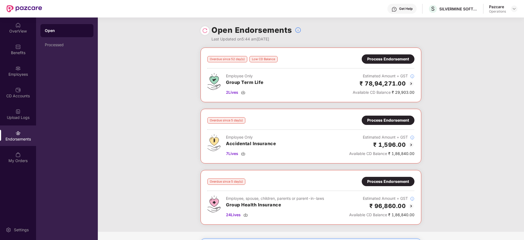
scroll to position [46, 0]
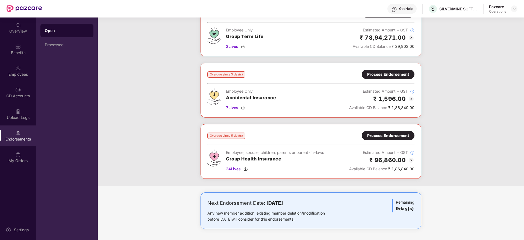
click at [393, 137] on div "Process Endorsement" at bounding box center [388, 136] width 42 height 6
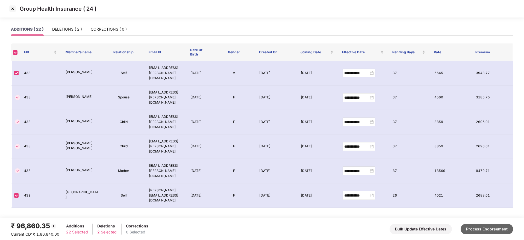
click at [485, 231] on button "Process Endorsement" at bounding box center [487, 229] width 52 height 10
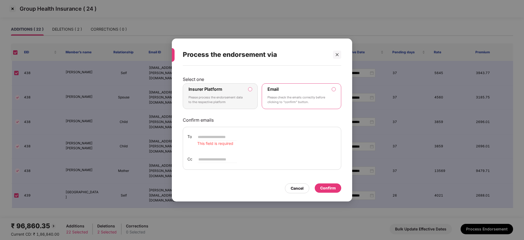
click at [236, 97] on p "Please process the endorsement data to the respective platform" at bounding box center [217, 100] width 56 height 10
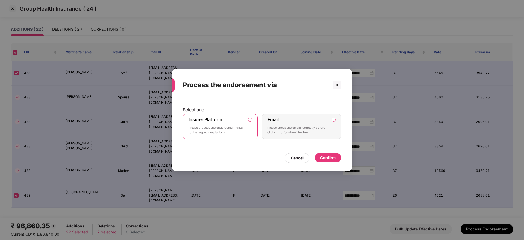
click at [331, 156] on div "Confirm" at bounding box center [328, 158] width 16 height 6
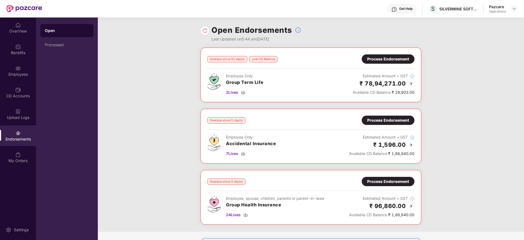
click at [386, 116] on div "Process Endorsement" at bounding box center [388, 120] width 53 height 9
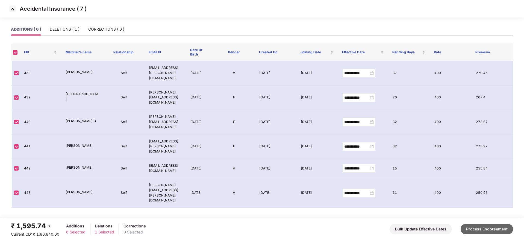
click at [495, 224] on button "Process Endorsement" at bounding box center [487, 229] width 52 height 10
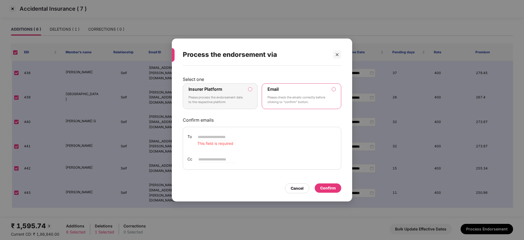
click at [245, 99] on label "Insurer Platform Please process the endorsement data to the respective platform" at bounding box center [220, 96] width 75 height 26
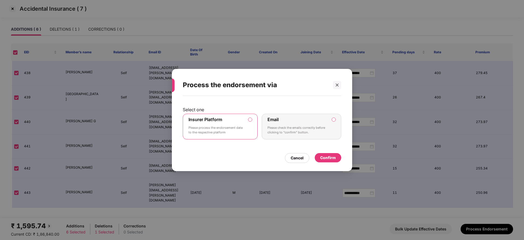
click at [340, 159] on div "Confirm" at bounding box center [328, 157] width 27 height 9
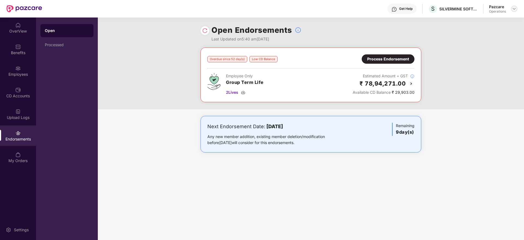
click at [514, 10] on img at bounding box center [514, 9] width 4 height 4
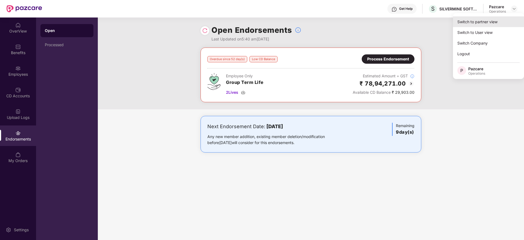
click at [483, 22] on div "Switch to partner view" at bounding box center [488, 21] width 71 height 11
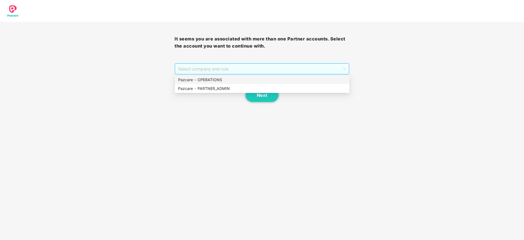
click at [237, 70] on span "Select company and role" at bounding box center [262, 69] width 168 height 10
click at [226, 86] on div "Pazcare - PARTNER_ADMIN" at bounding box center [262, 89] width 168 height 6
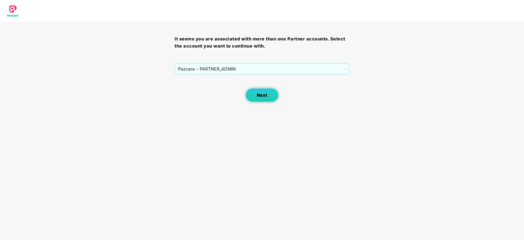
click at [268, 98] on button "Next" at bounding box center [262, 95] width 33 height 14
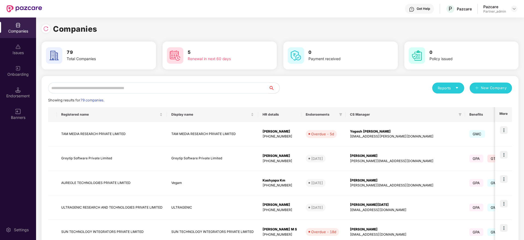
click at [177, 88] on input "text" at bounding box center [158, 88] width 221 height 11
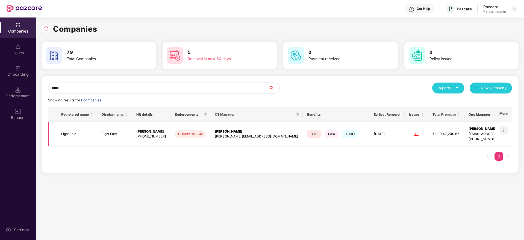
type input "*****"
click at [506, 130] on img at bounding box center [504, 130] width 8 height 8
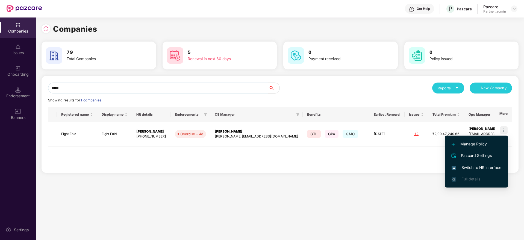
click at [484, 168] on span "Switch to HR interface" at bounding box center [477, 168] width 50 height 6
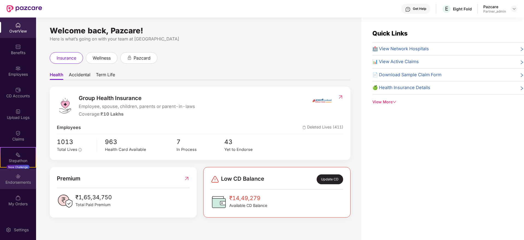
click at [22, 176] on div "Endorsements" at bounding box center [18, 179] width 36 height 21
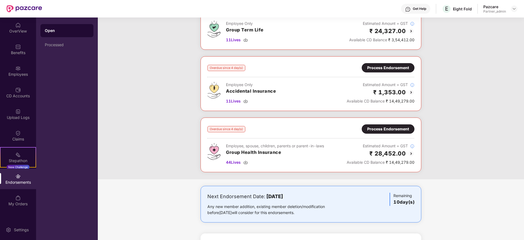
scroll to position [0, 0]
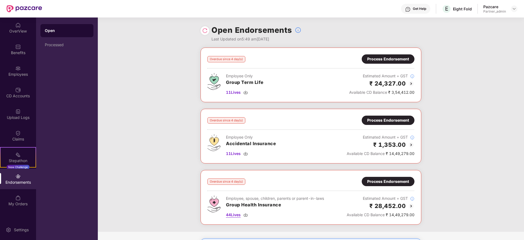
click at [247, 216] on img at bounding box center [246, 215] width 4 height 4
click at [247, 215] on img at bounding box center [246, 215] width 4 height 4
click at [246, 152] on img at bounding box center [246, 153] width 4 height 4
click at [247, 94] on img at bounding box center [246, 92] width 4 height 4
click at [377, 180] on div "Process Endorsement" at bounding box center [388, 182] width 42 height 6
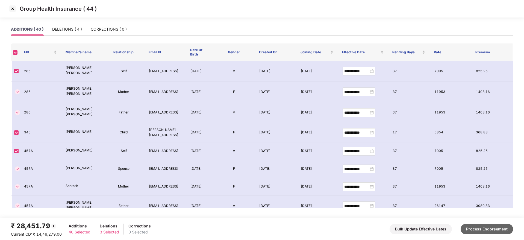
click at [492, 230] on button "Process Endorsement" at bounding box center [487, 229] width 52 height 10
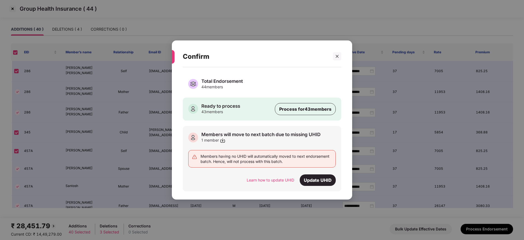
click at [236, 86] on div "44 members" at bounding box center [223, 86] width 42 height 5
click at [338, 58] on icon "close" at bounding box center [337, 56] width 4 height 4
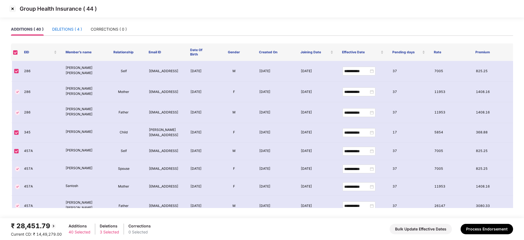
click at [66, 28] on div "DELETIONS ( 4 )" at bounding box center [67, 29] width 30 height 6
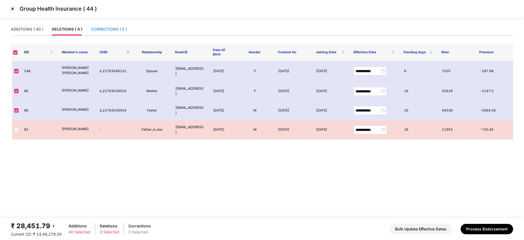
click at [107, 28] on div "CORRECTIONS ( 0 )" at bounding box center [109, 29] width 36 height 6
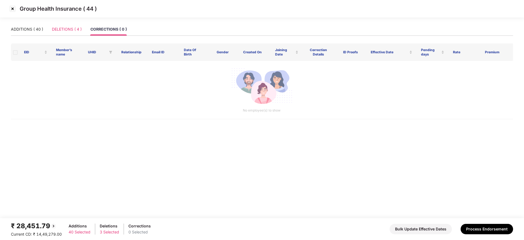
click at [71, 24] on div "DELETIONS ( 4 )" at bounding box center [67, 29] width 30 height 13
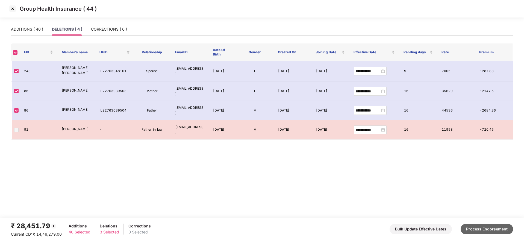
click at [495, 227] on button "Process Endorsement" at bounding box center [487, 229] width 52 height 10
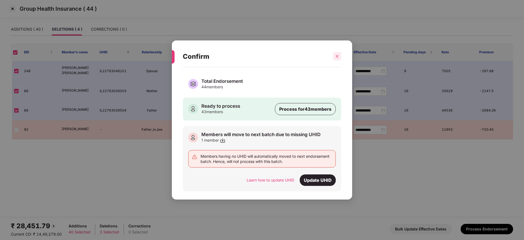
click at [337, 54] on icon "close" at bounding box center [337, 56] width 4 height 4
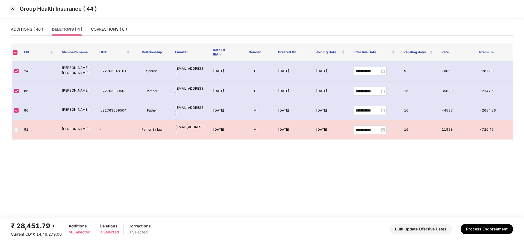
click at [13, 4] on img at bounding box center [12, 8] width 9 height 9
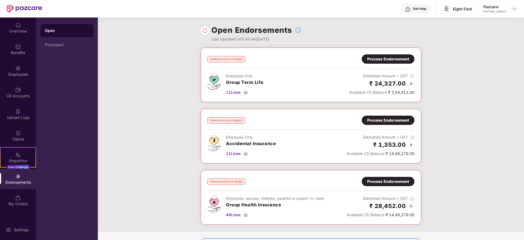
click at [383, 56] on div "Process Endorsement" at bounding box center [388, 59] width 42 height 6
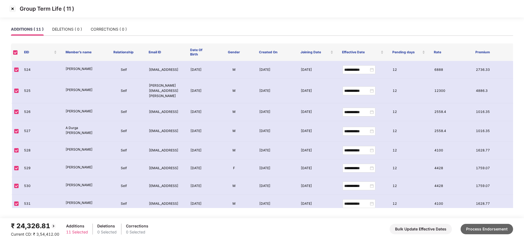
click at [482, 228] on button "Process Endorsement" at bounding box center [487, 229] width 52 height 10
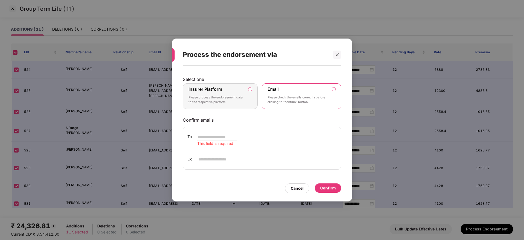
click at [223, 98] on p "Please process the endorsement data to the respective platform" at bounding box center [217, 100] width 56 height 10
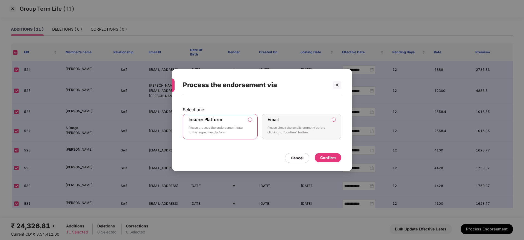
click at [337, 158] on div "Confirm" at bounding box center [328, 157] width 27 height 9
